Goal: Find specific page/section: Find specific page/section

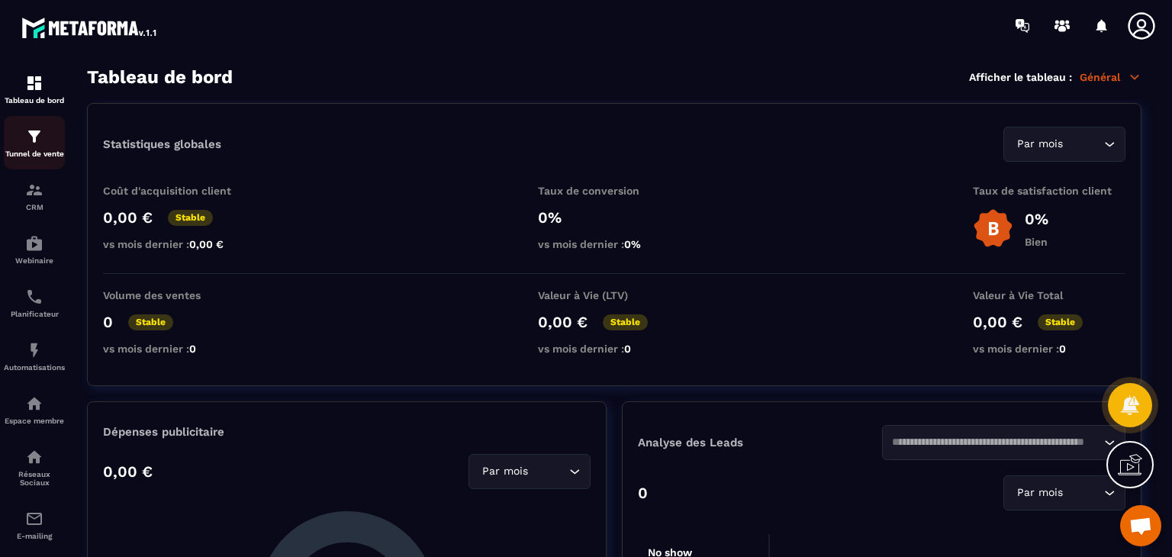
click at [40, 143] on img at bounding box center [34, 136] width 18 height 18
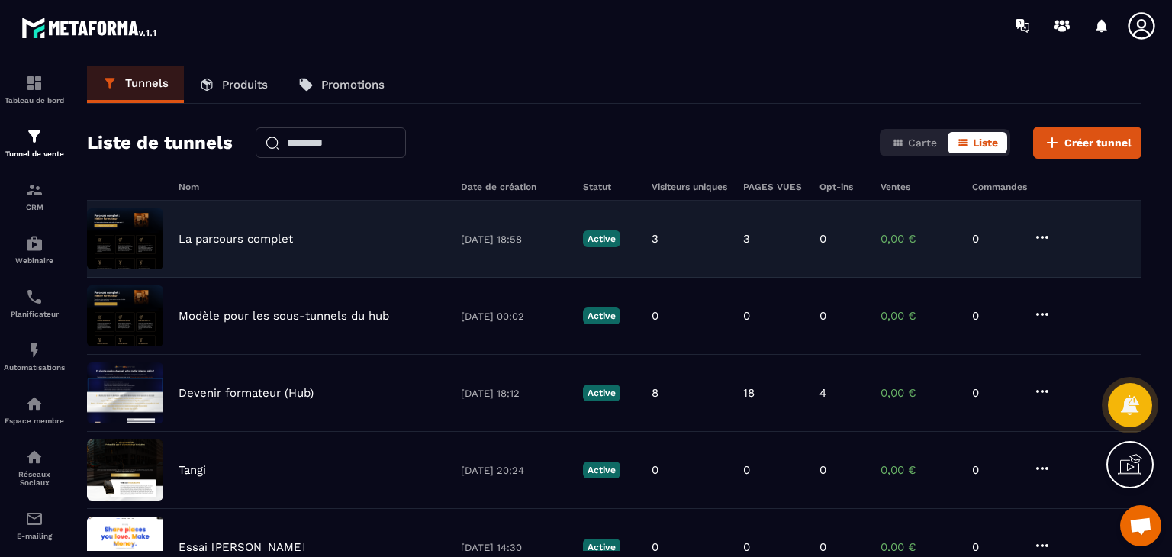
click at [245, 240] on p "La parcours complet" at bounding box center [236, 239] width 114 height 14
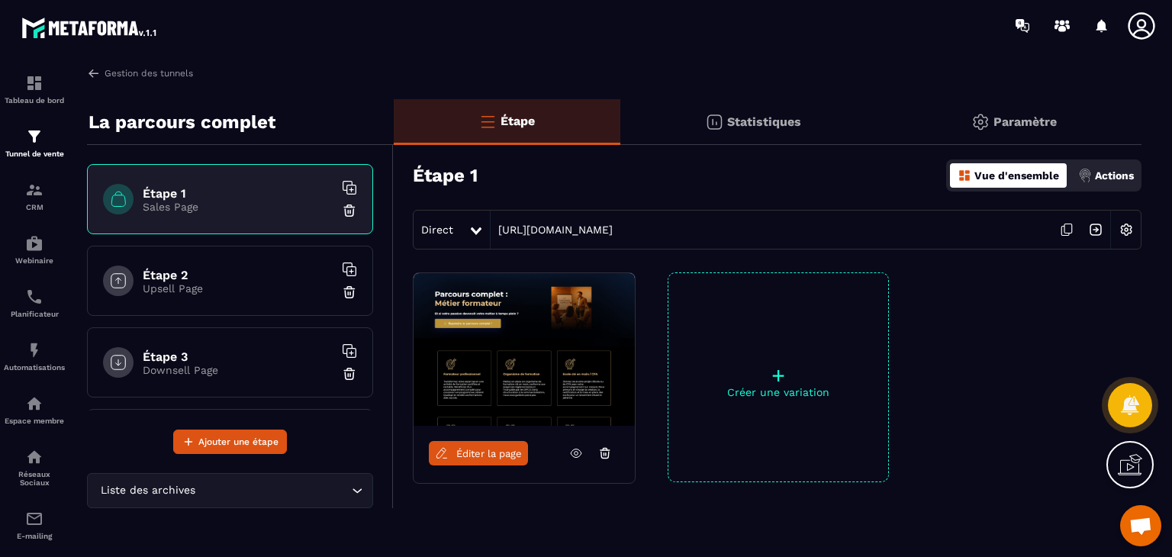
click at [492, 448] on span "Éditer la page" at bounding box center [489, 453] width 66 height 11
